Goal: Information Seeking & Learning: Learn about a topic

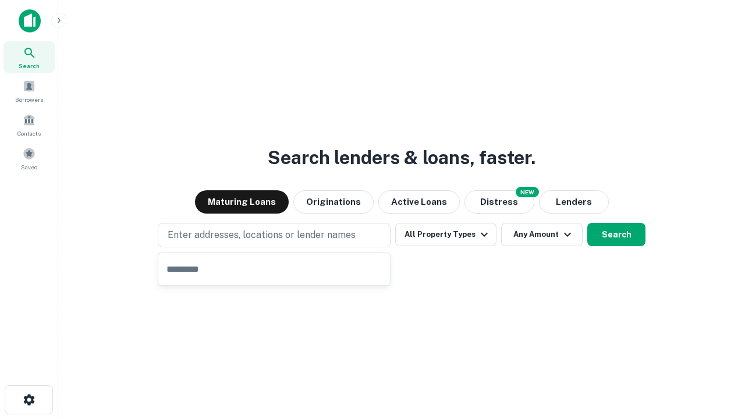
type input "**********"
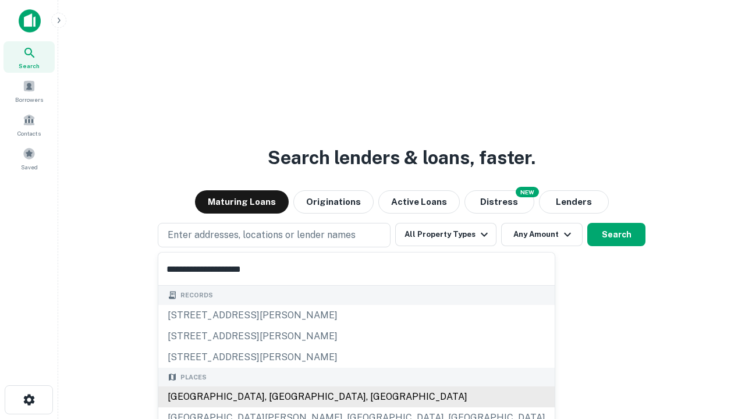
click at [278, 397] on div "[GEOGRAPHIC_DATA], [GEOGRAPHIC_DATA], [GEOGRAPHIC_DATA]" at bounding box center [356, 396] width 396 height 21
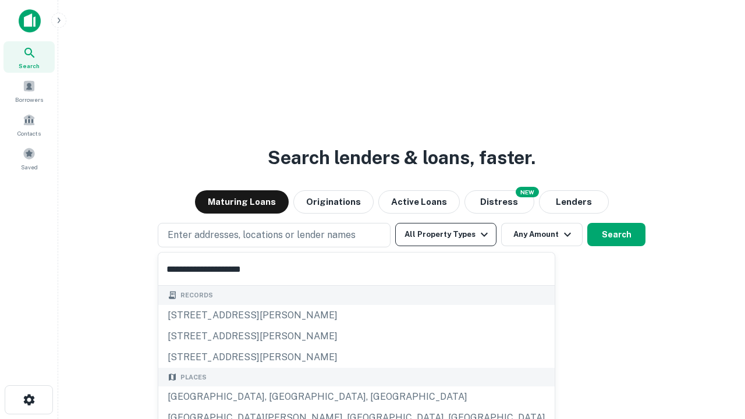
click at [446, 234] on button "All Property Types" at bounding box center [445, 234] width 101 height 23
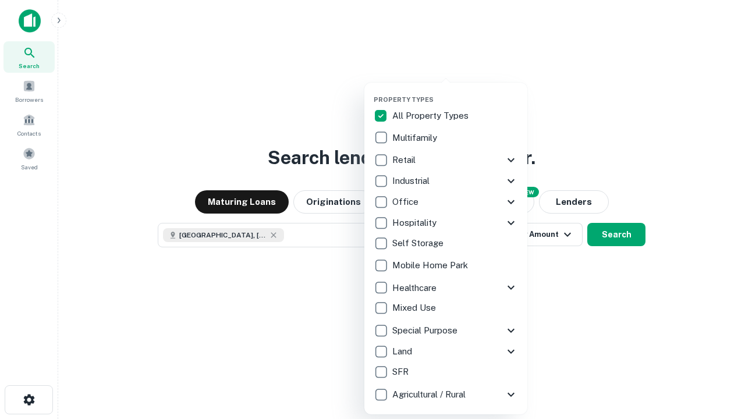
click at [455, 92] on button "button" at bounding box center [454, 92] width 163 height 1
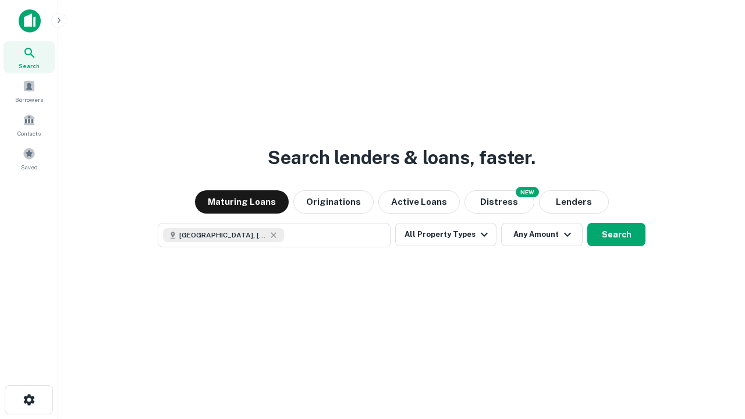
scroll to position [19, 0]
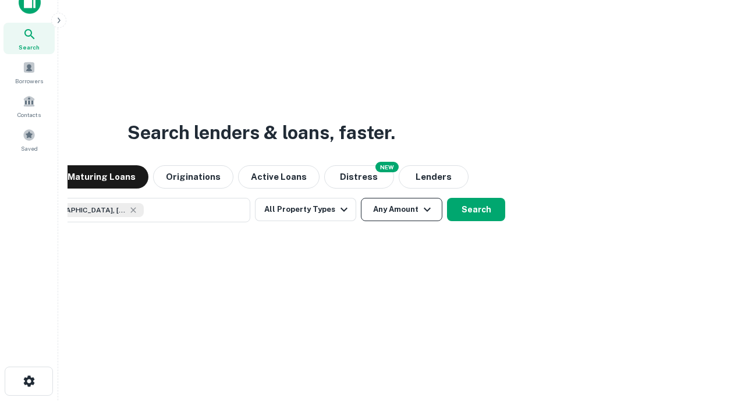
click at [361, 198] on button "Any Amount" at bounding box center [401, 209] width 81 height 23
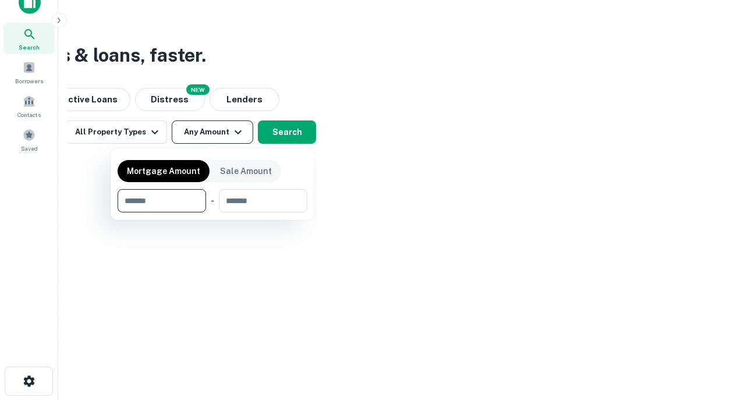
type input "*******"
click at [212, 212] on button "button" at bounding box center [213, 212] width 190 height 1
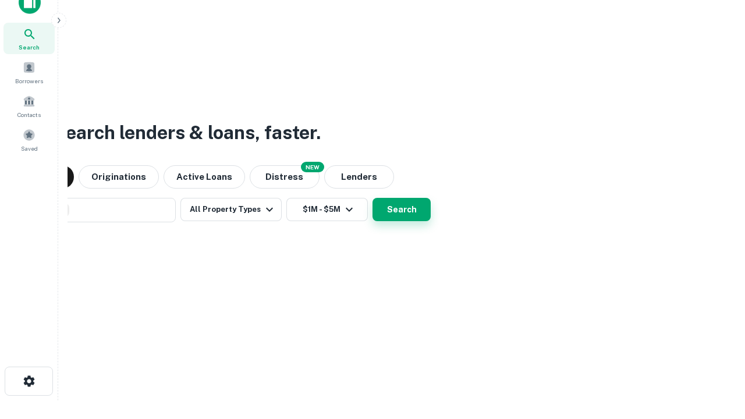
click at [372, 198] on button "Search" at bounding box center [401, 209] width 58 height 23
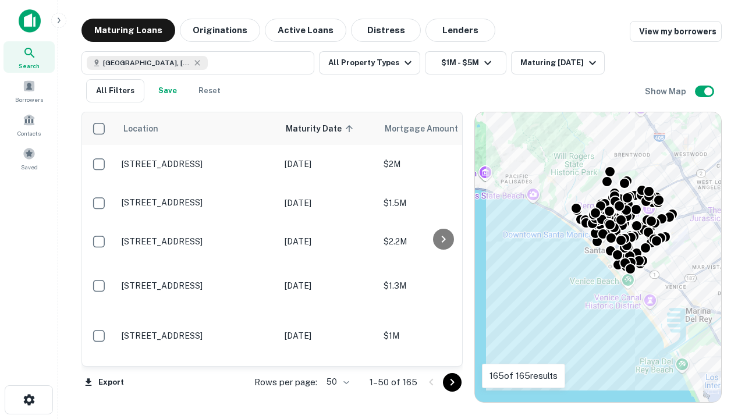
click at [336, 382] on body "Search Borrowers Contacts Saved Maturing Loans Originations Active Loans Distre…" at bounding box center [372, 209] width 745 height 419
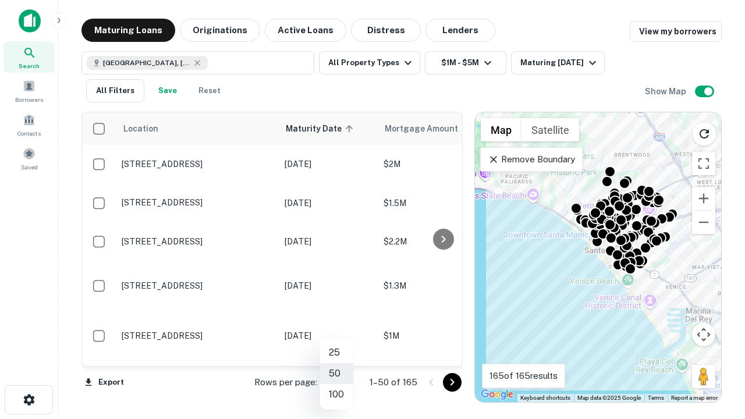
click at [336, 353] on li "25" at bounding box center [336, 352] width 34 height 21
